Goal: Task Accomplishment & Management: Complete application form

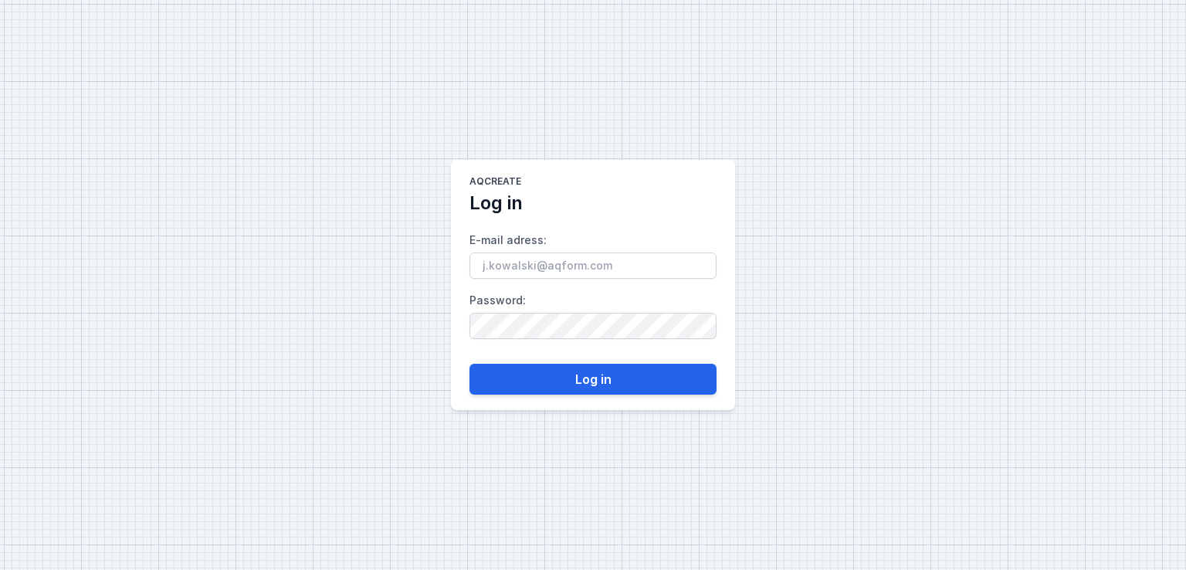
click at [559, 262] on input "E-mail adress :" at bounding box center [593, 266] width 247 height 26
type input "[EMAIL_ADDRESS][DOMAIN_NAME]"
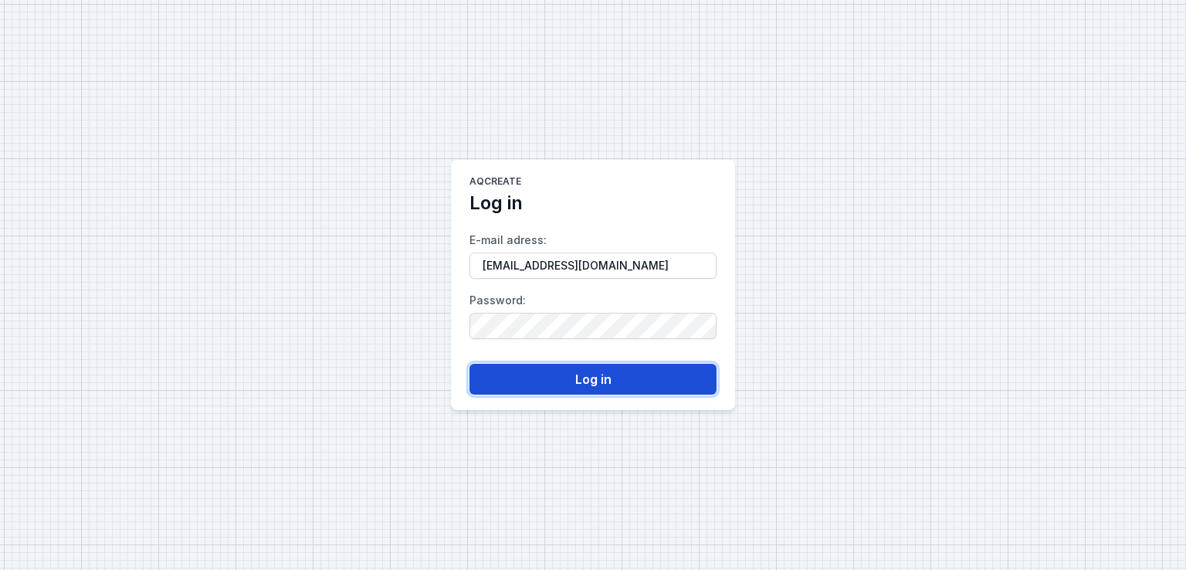
click at [578, 384] on button "Log in" at bounding box center [593, 379] width 247 height 31
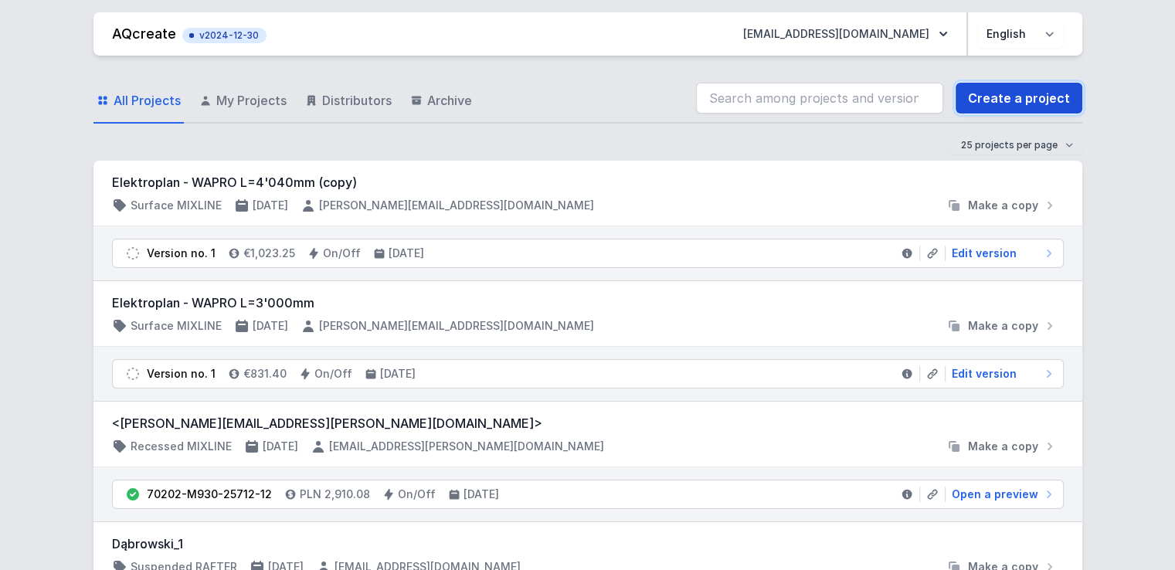
click at [1042, 99] on link "Create a project" at bounding box center [1018, 98] width 127 height 31
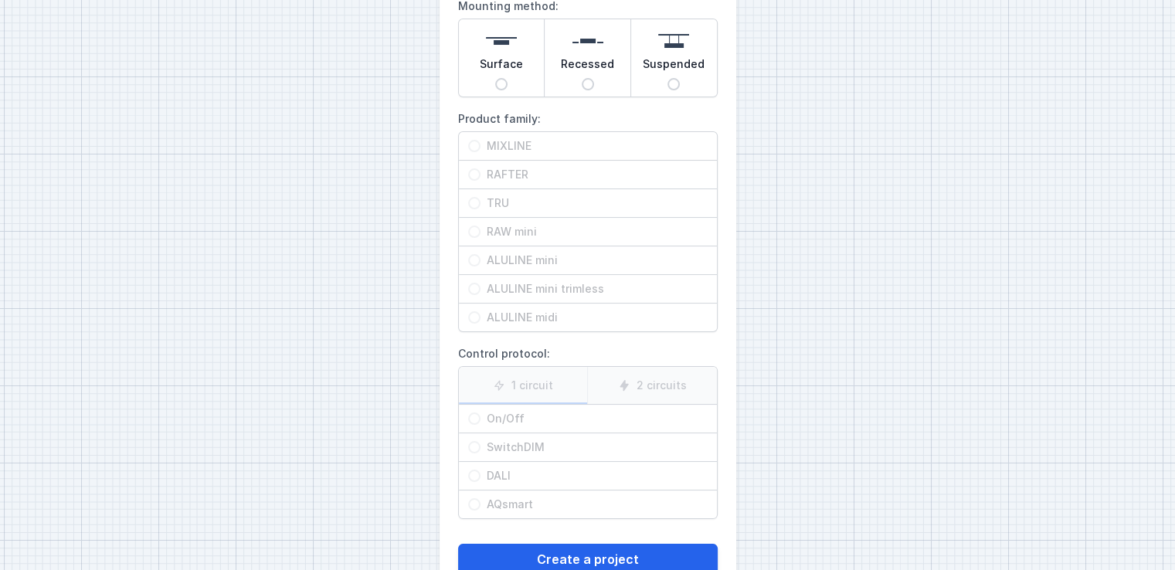
scroll to position [161, 0]
click at [504, 66] on span "Surface" at bounding box center [501, 66] width 43 height 22
click at [504, 76] on input "Surface" at bounding box center [501, 82] width 12 height 12
radio input "true"
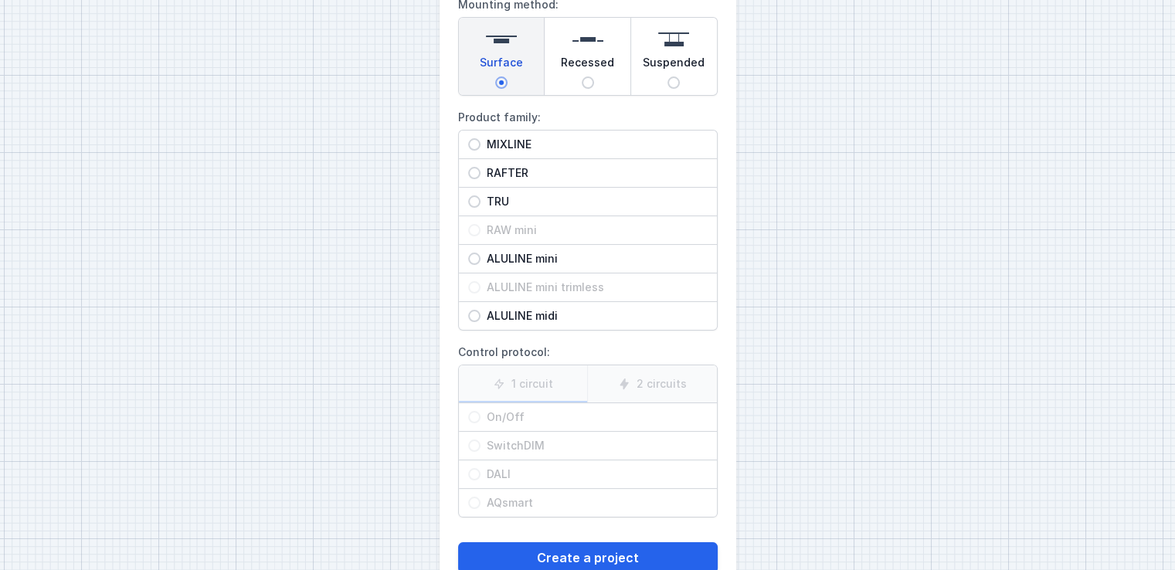
click at [507, 171] on span "RAFTER" at bounding box center [593, 172] width 227 height 15
click at [480, 171] on input "RAFTER" at bounding box center [474, 173] width 12 height 12
radio input "true"
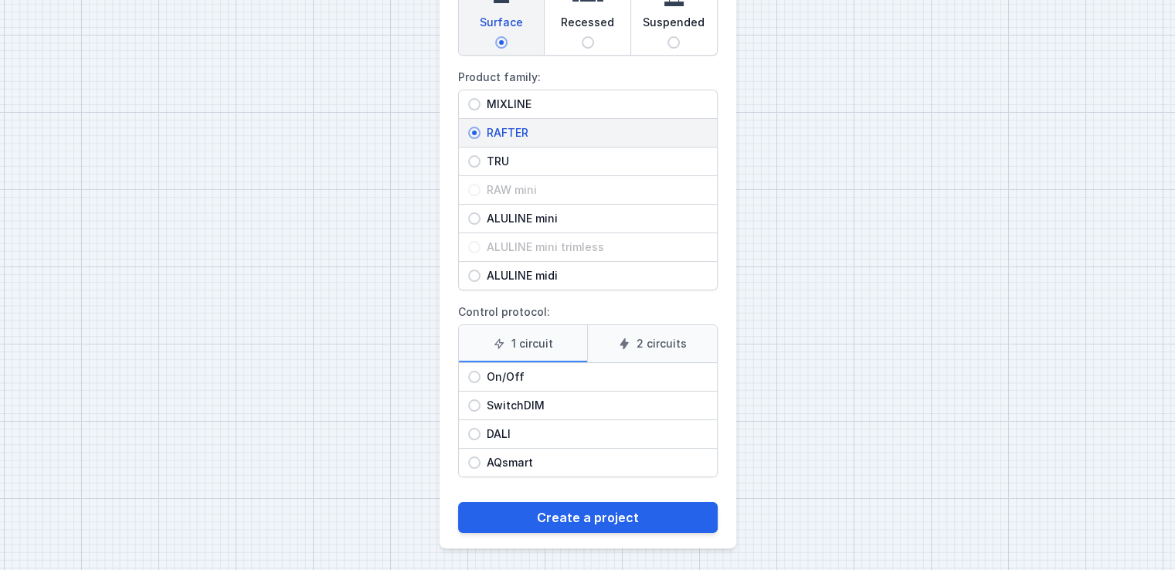
scroll to position [0, 0]
